Goal: Task Accomplishment & Management: Use online tool/utility

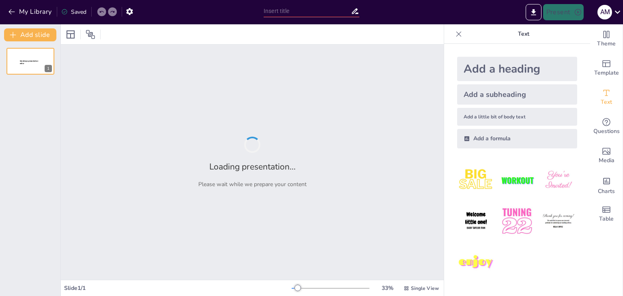
type input "New Sendsteps"
type input "Diseño y Desarrollo del Proyecto Áulico en Derecho Civil Reales"
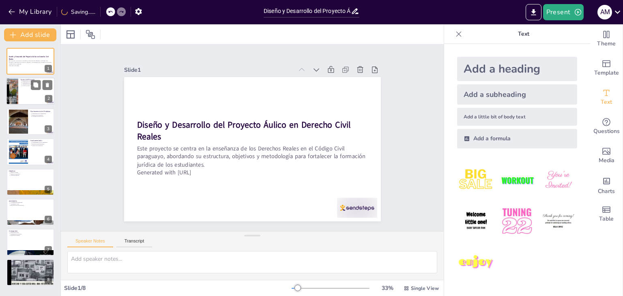
click at [23, 92] on div at bounding box center [30, 92] width 49 height 28
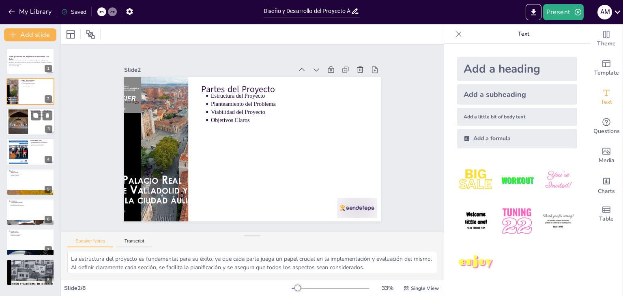
click at [23, 118] on div at bounding box center [18, 121] width 37 height 25
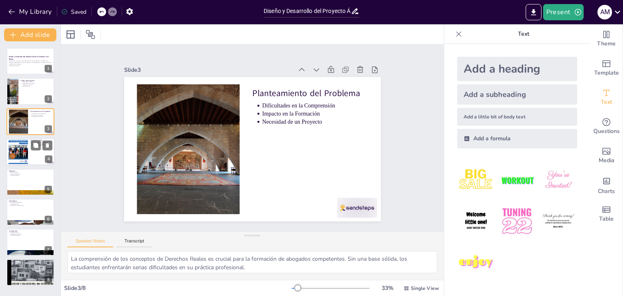
drag, startPoint x: 28, startPoint y: 167, endPoint x: 24, endPoint y: 155, distance: 13.4
click at [24, 155] on div "Diseño y Desarrollo del Proyecto Áulico en Derecho Civil Reales Este proyecto s…" at bounding box center [30, 167] width 60 height 238
click at [24, 155] on div at bounding box center [18, 152] width 19 height 28
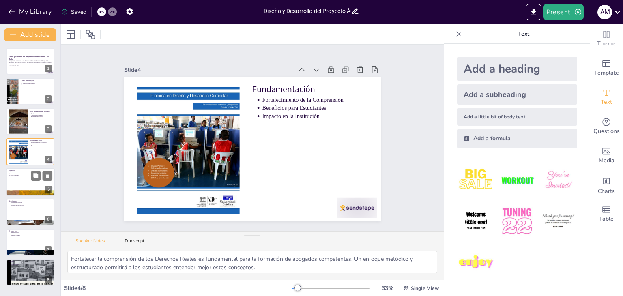
click at [26, 192] on div at bounding box center [30, 193] width 49 height 39
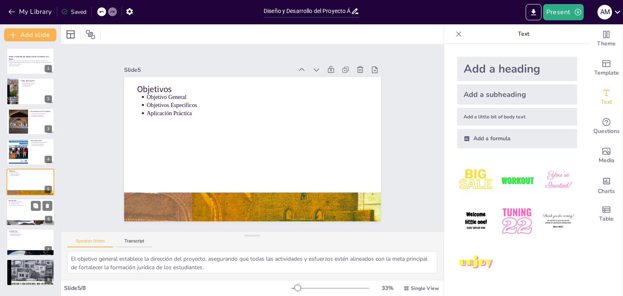
click at [17, 218] on div at bounding box center [30, 212] width 49 height 28
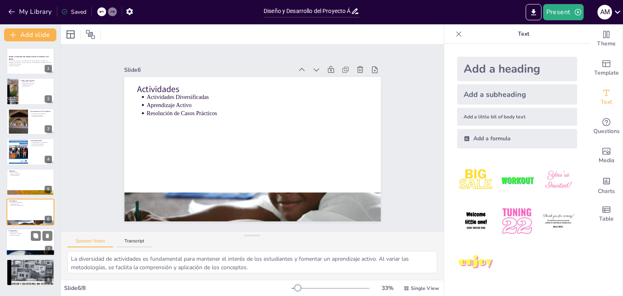
click at [18, 236] on div at bounding box center [30, 243] width 49 height 28
type textarea "La división del proyecto en fases permite una mejor organización y control sobr…"
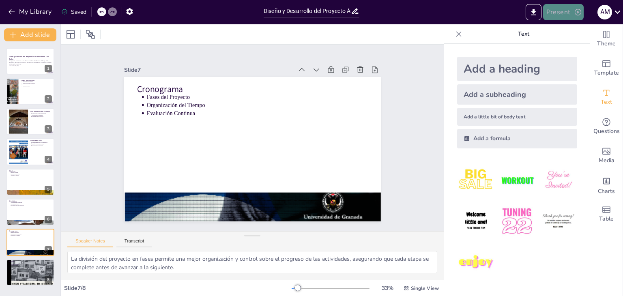
click at [550, 15] on button "Present" at bounding box center [563, 12] width 41 height 16
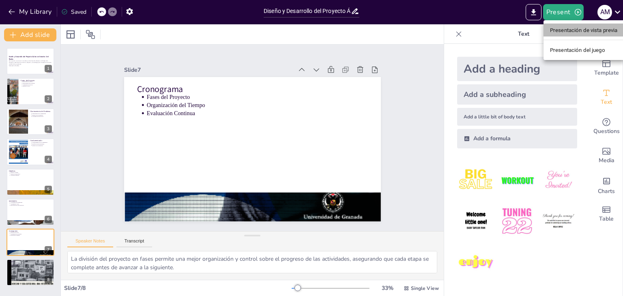
click at [584, 30] on font "Presentación de vista previa" at bounding box center [584, 30] width 68 height 6
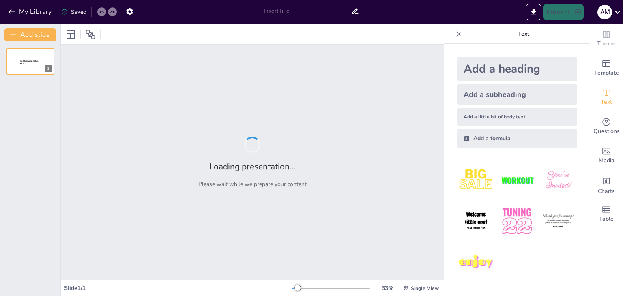
type input "Diseño y Desarrollo del Proyecto Áulico en Derecho Civil Reales"
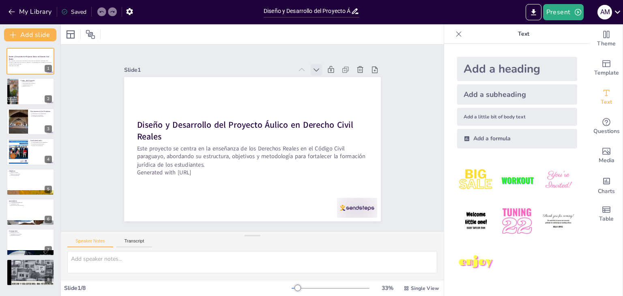
click at [314, 69] on icon at bounding box center [317, 70] width 6 height 3
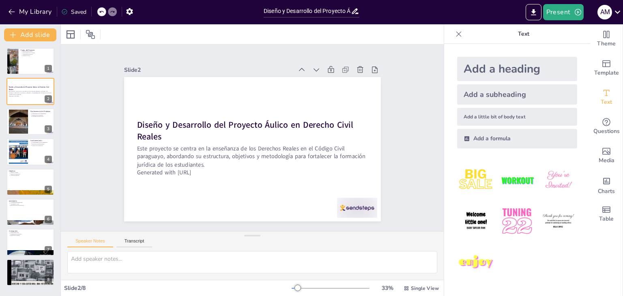
click at [335, 99] on icon at bounding box center [338, 101] width 6 height 5
